Goal: Feedback & Contribution: Leave review/rating

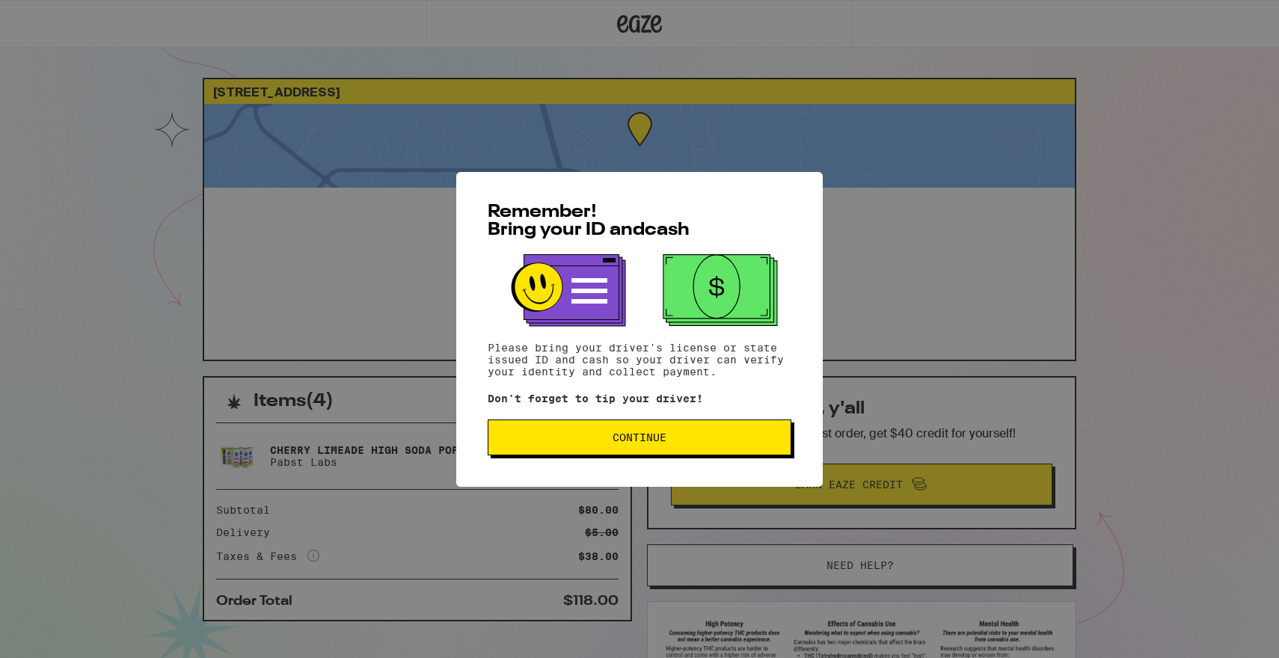
click at [650, 443] on span "Continue" at bounding box center [639, 437] width 54 height 10
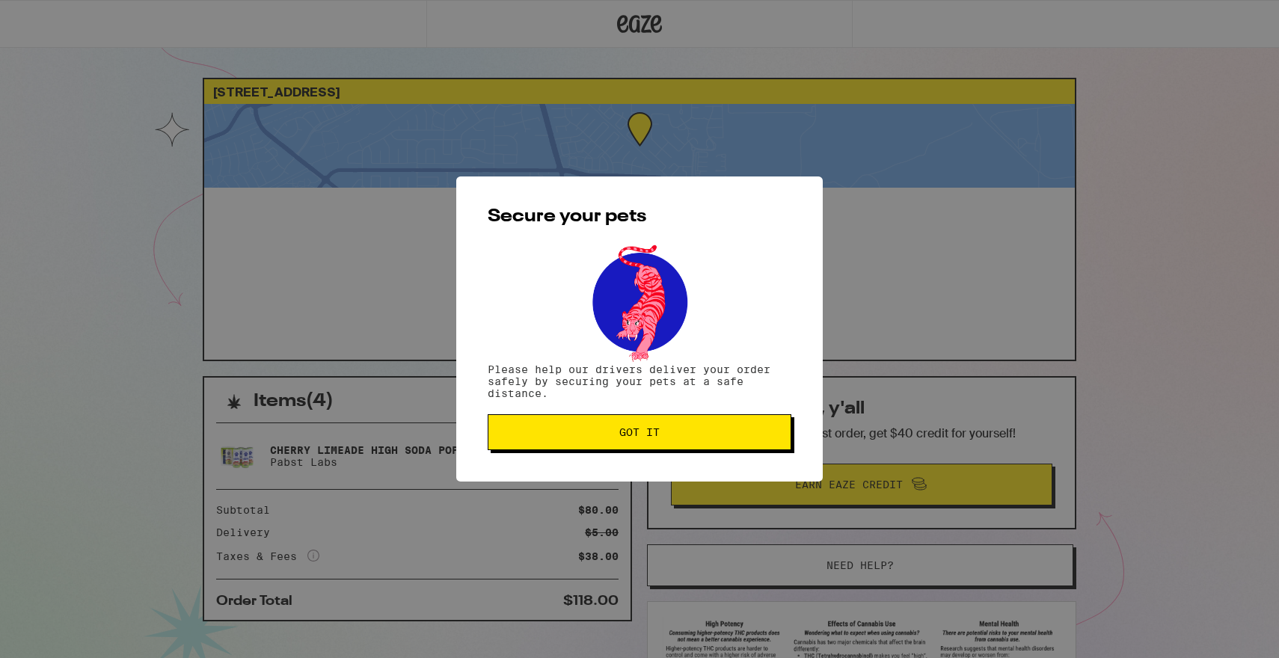
click at [650, 446] on button "Got it" at bounding box center [640, 432] width 304 height 36
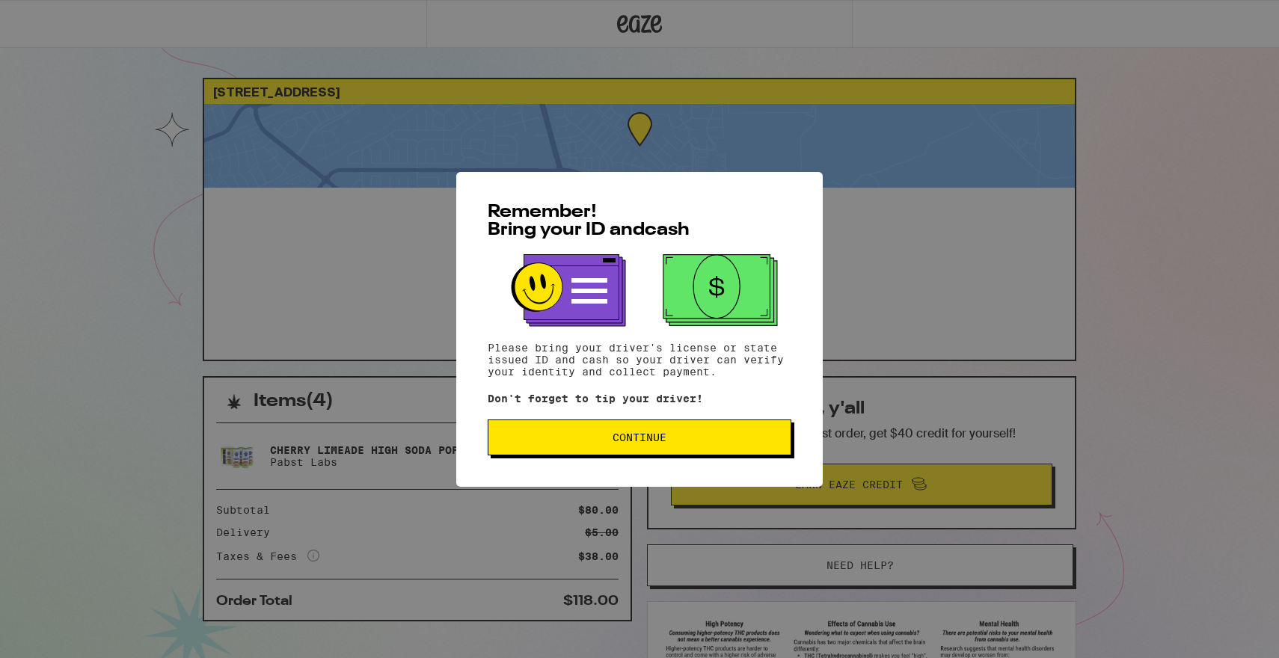
click at [523, 438] on span "Continue" at bounding box center [639, 437] width 278 height 10
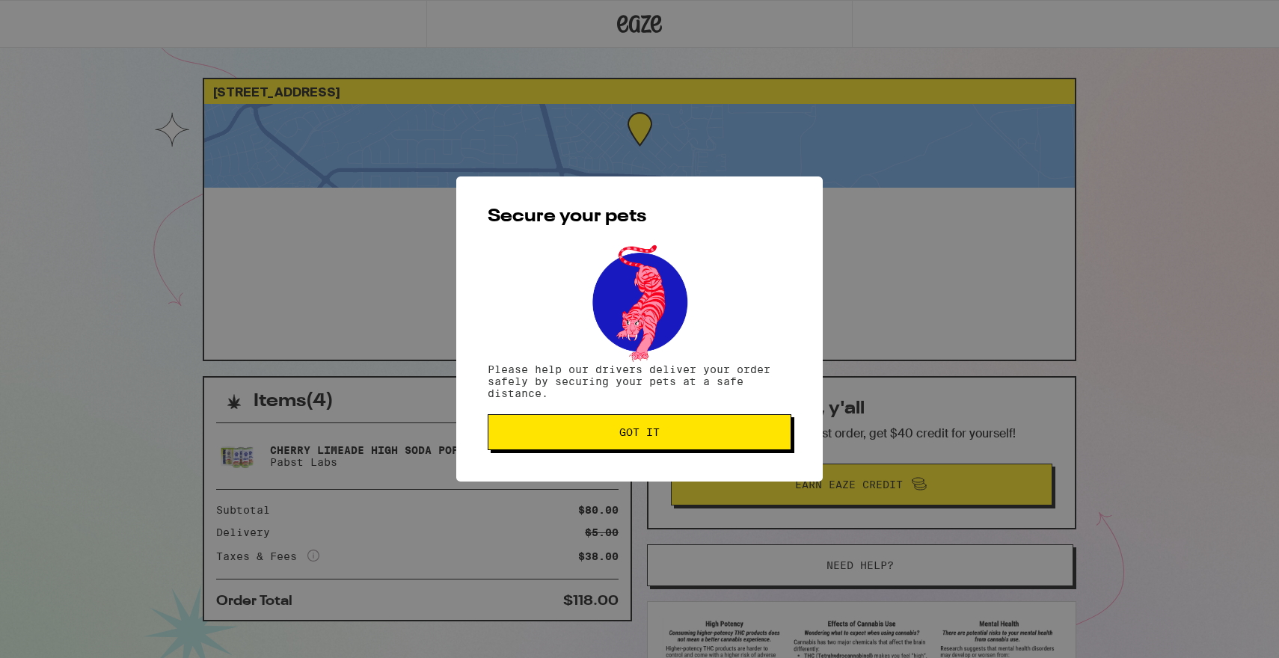
click at [542, 424] on button "Got it" at bounding box center [640, 432] width 304 height 36
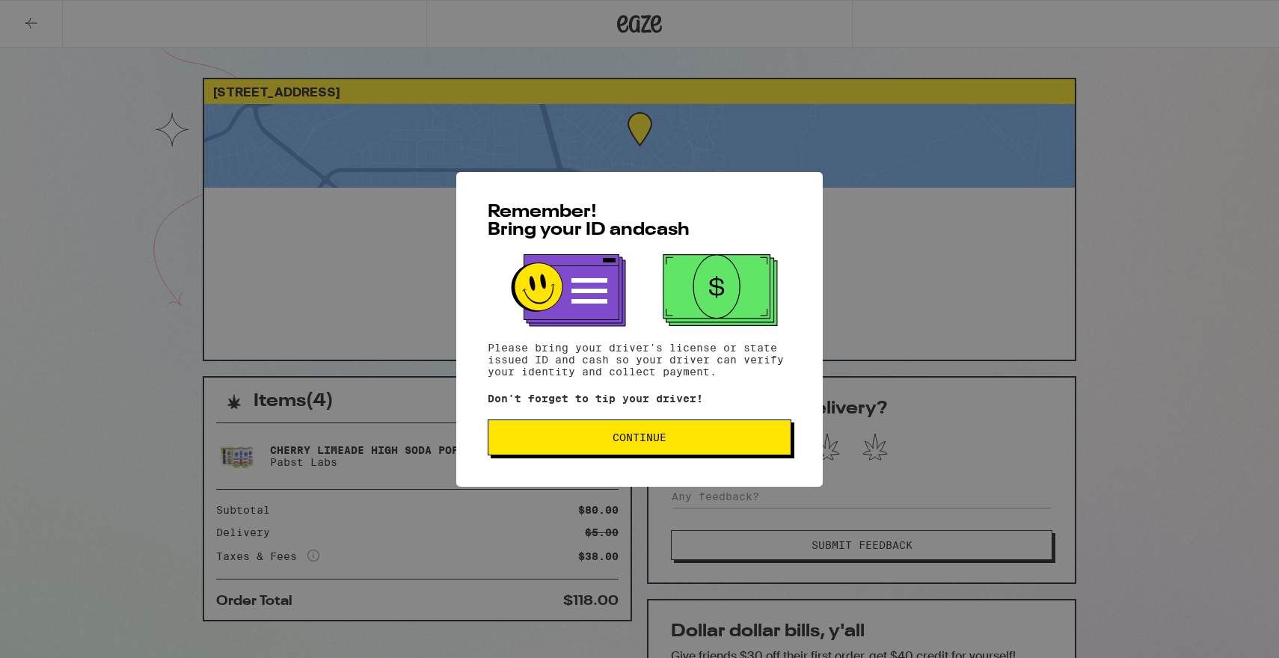
click at [755, 441] on span "Continue" at bounding box center [639, 437] width 278 height 10
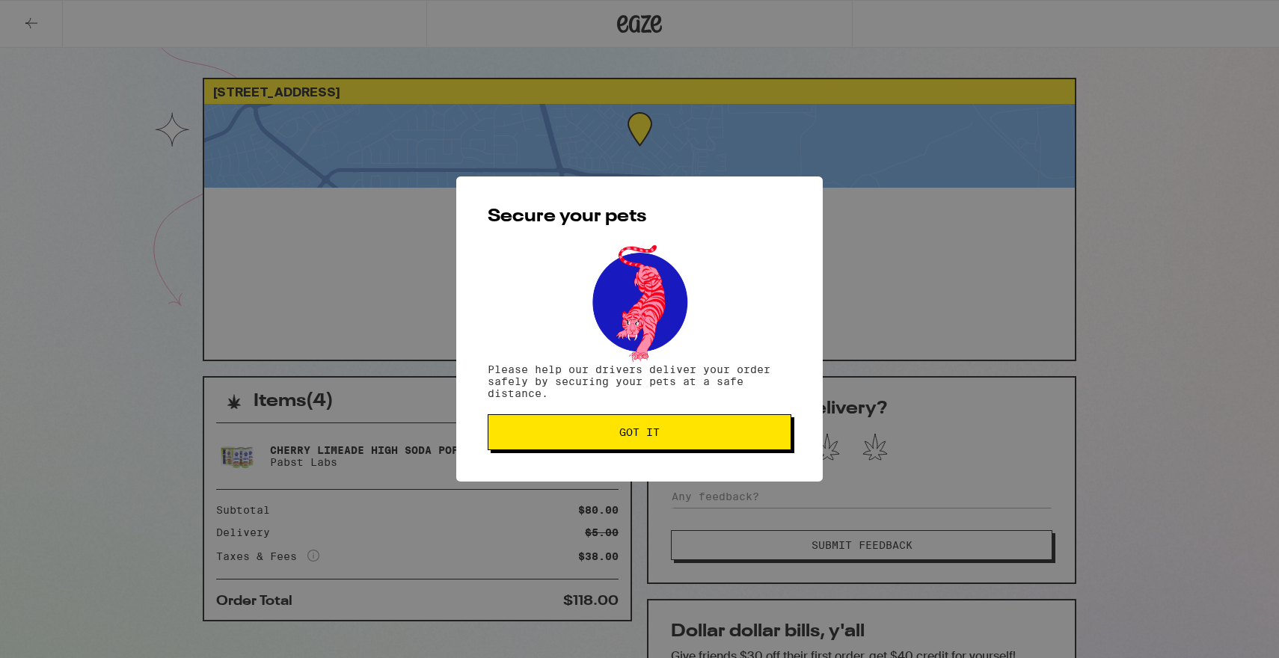
click at [755, 441] on button "Got it" at bounding box center [640, 432] width 304 height 36
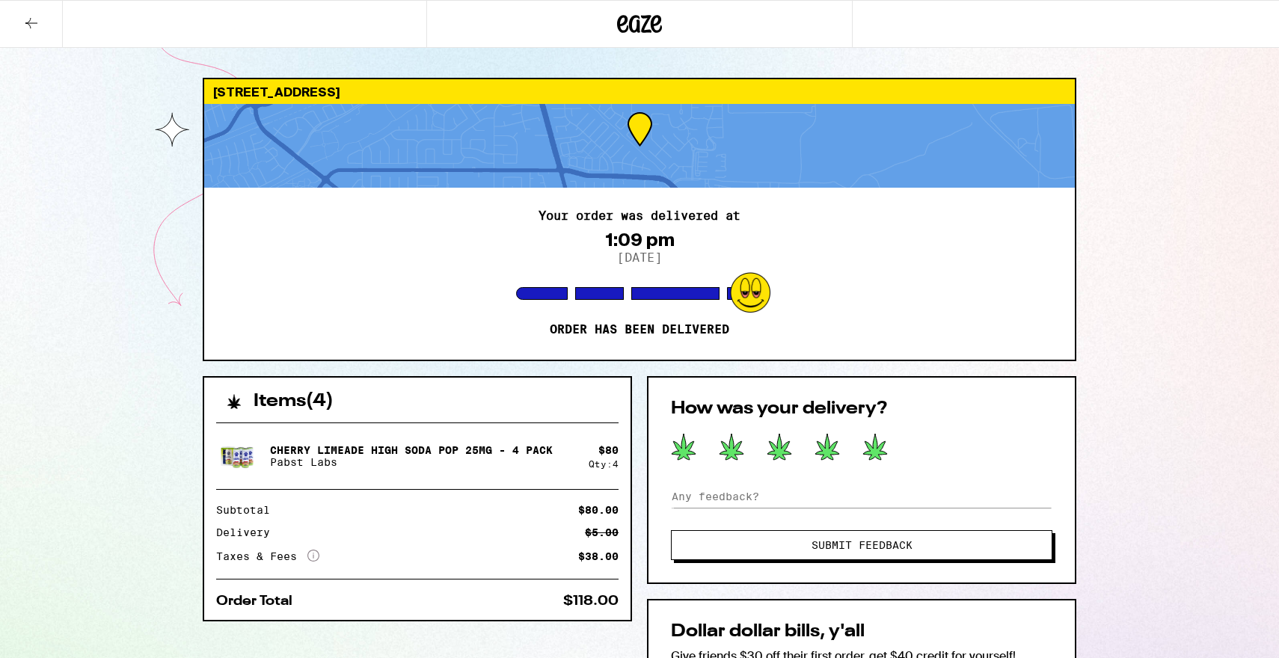
click at [880, 451] on icon at bounding box center [875, 447] width 24 height 26
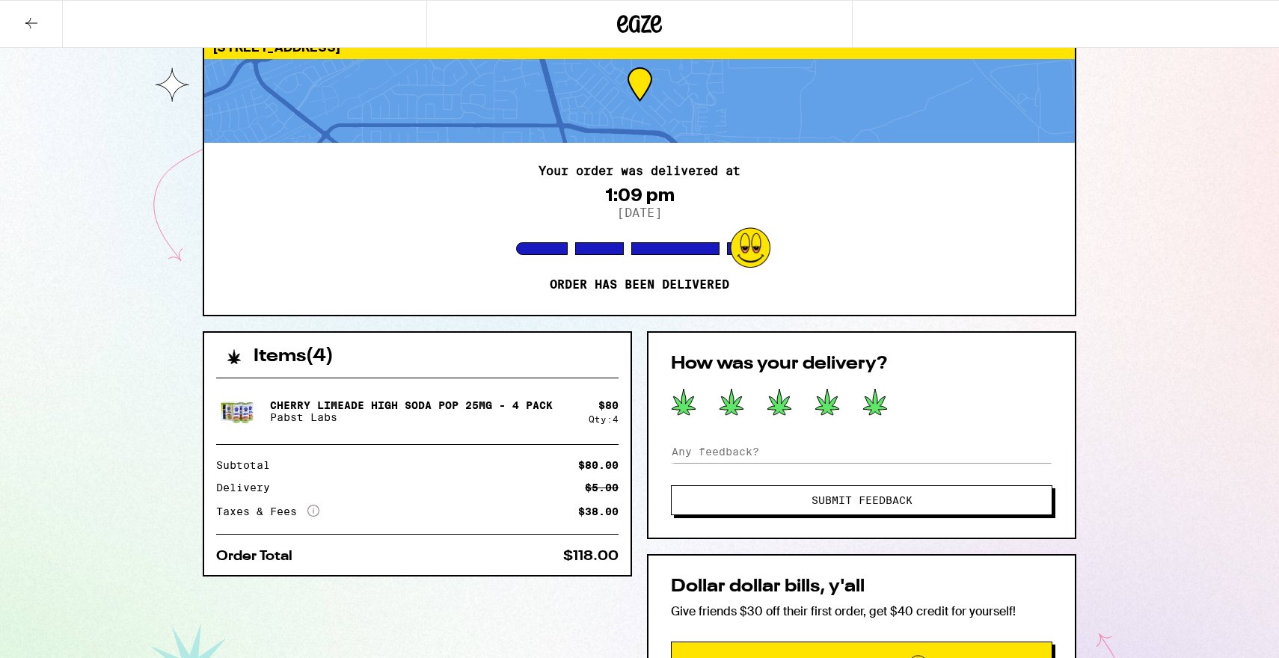
scroll to position [46, 0]
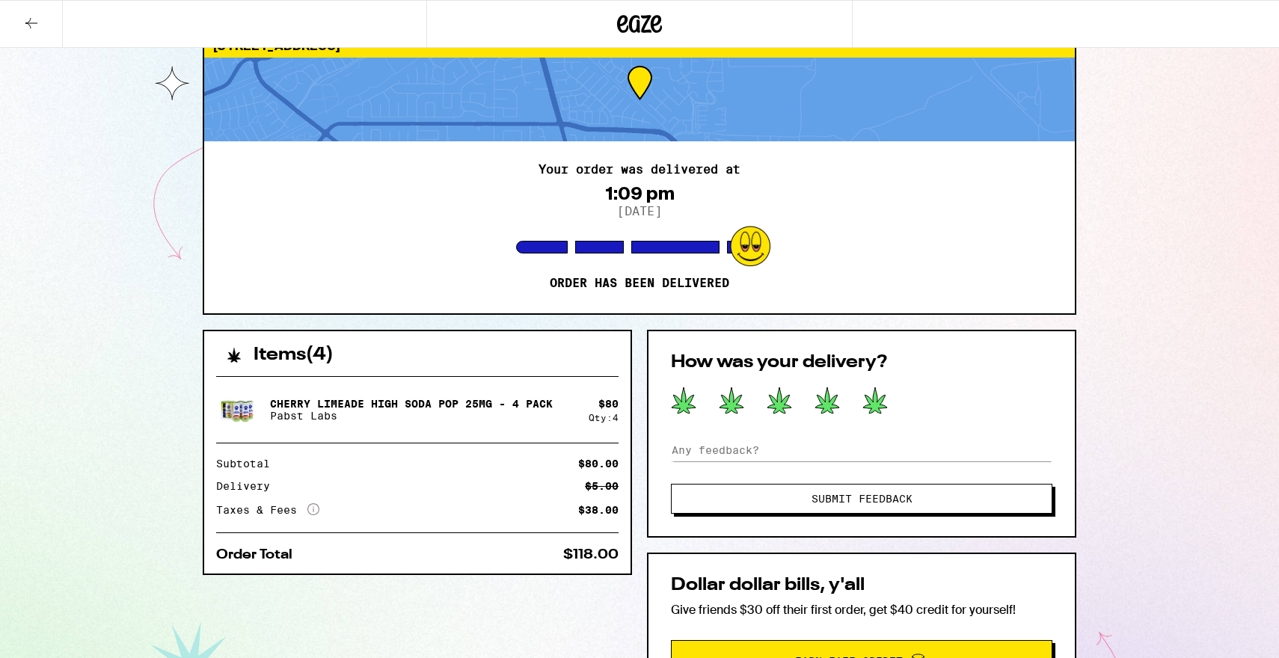
click at [913, 497] on span "Submit Feedback" at bounding box center [861, 499] width 260 height 10
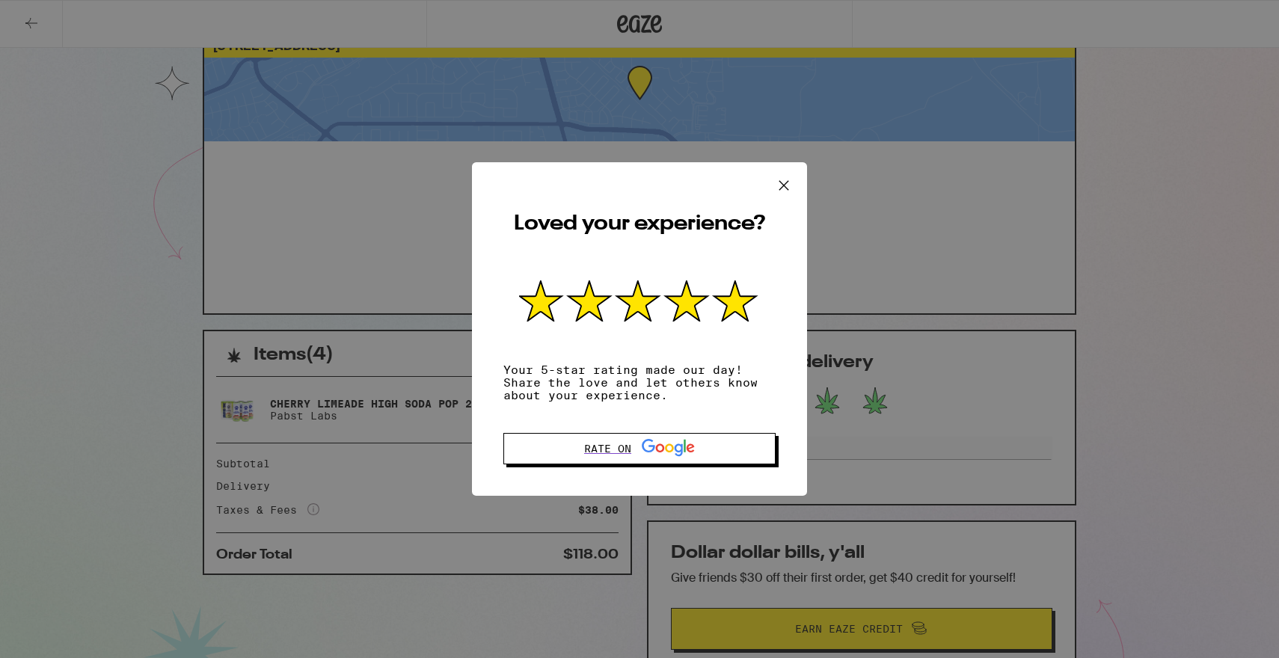
click at [790, 182] on icon at bounding box center [783, 185] width 22 height 22
